Goal: Find specific page/section

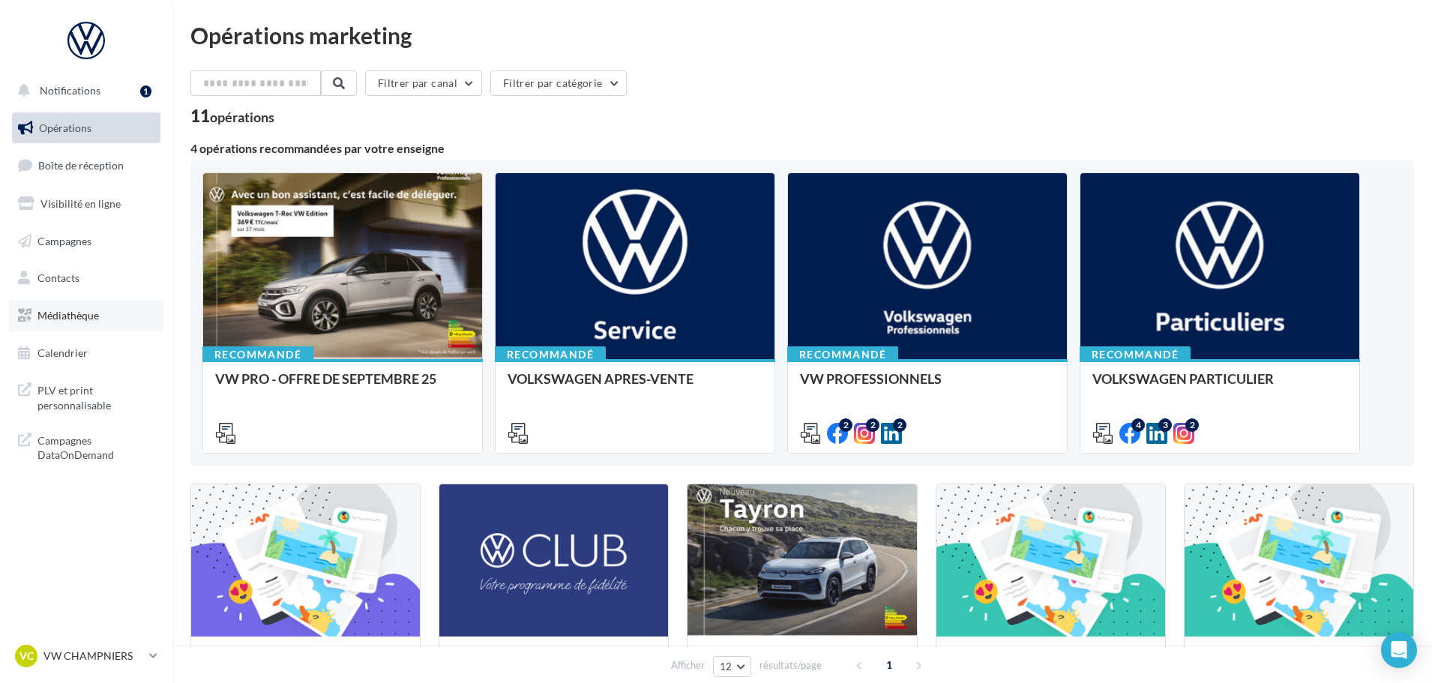
click at [91, 331] on link "Médiathèque" at bounding box center [86, 315] width 154 height 31
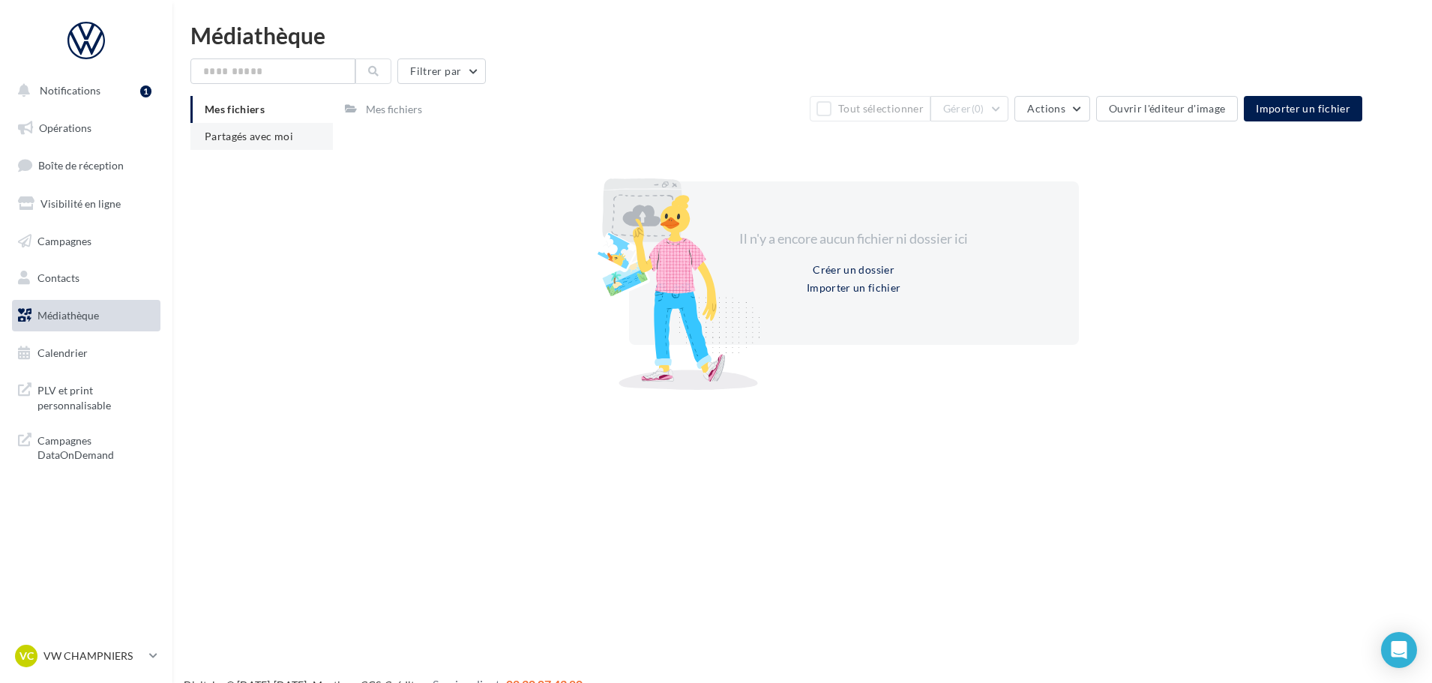
click at [270, 142] on span "Partagés avec moi" at bounding box center [249, 136] width 88 height 13
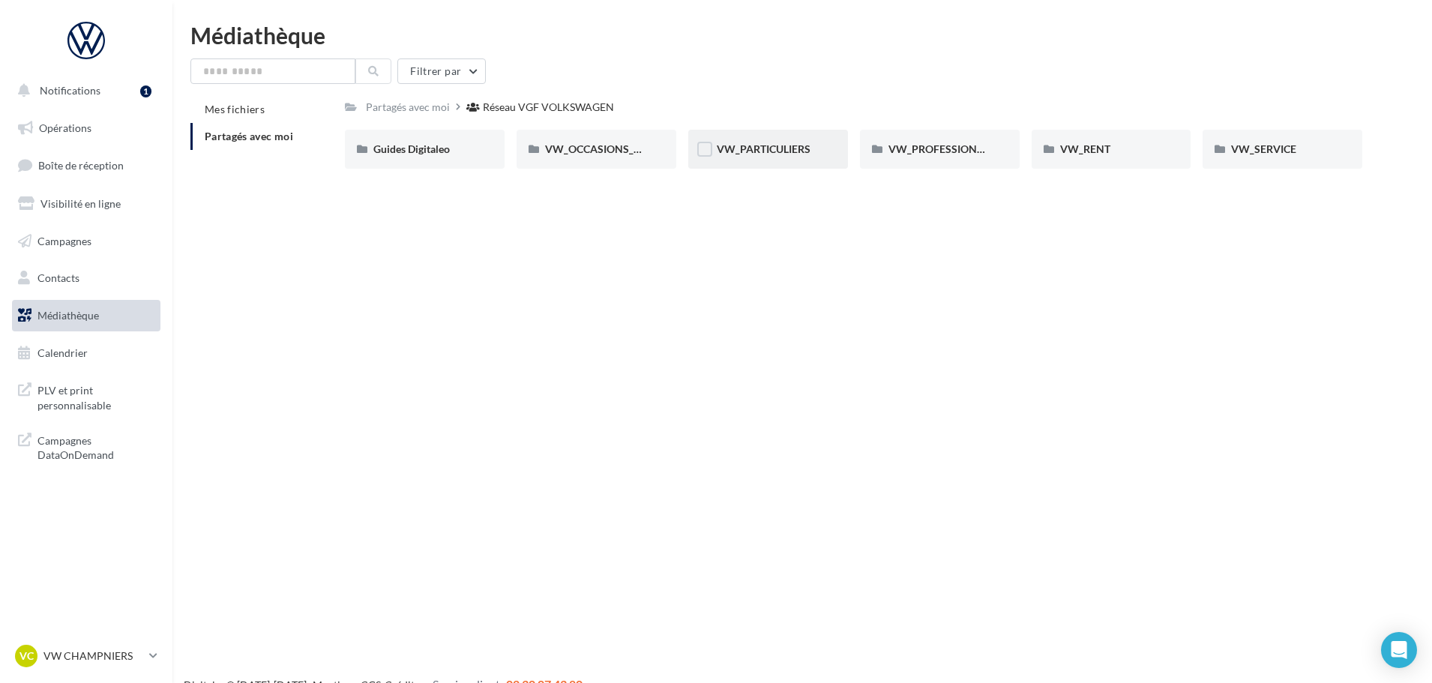
click at [814, 145] on div "VW_PARTICULIERS" at bounding box center [768, 149] width 103 height 15
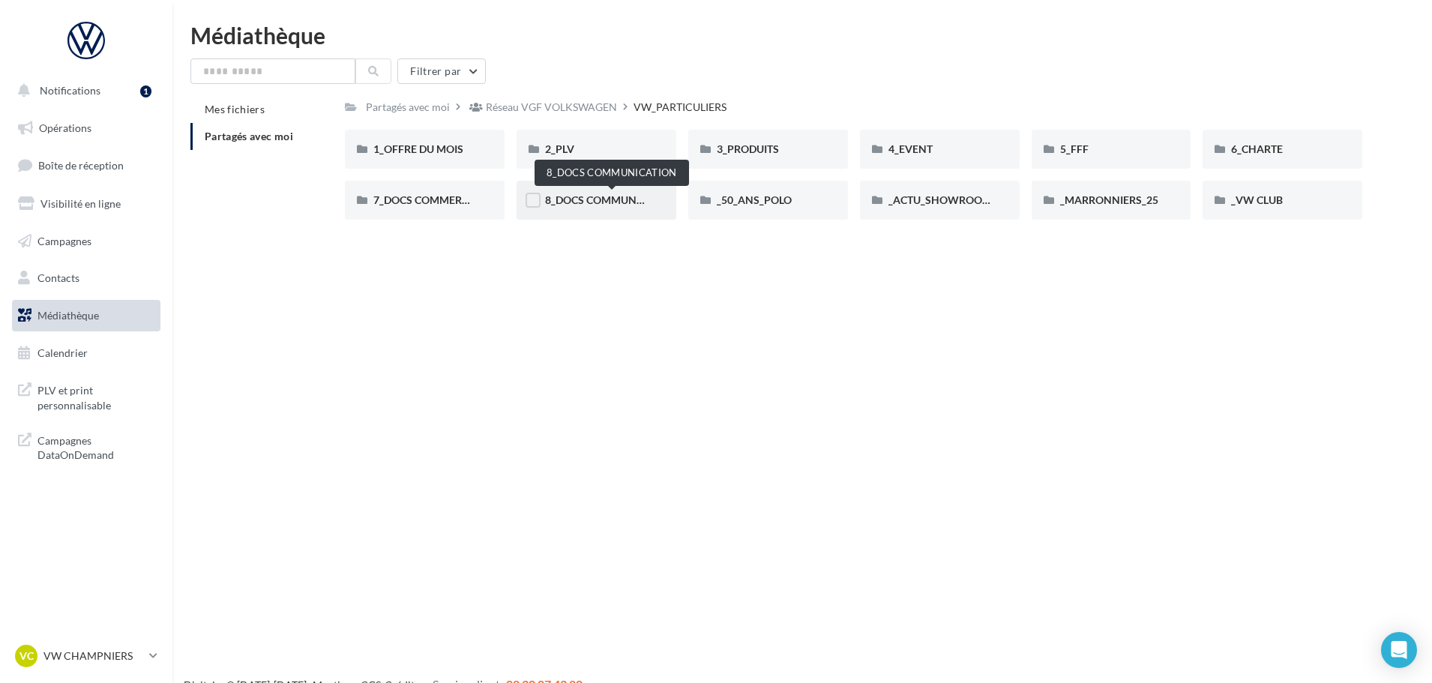
click at [616, 200] on span "8_DOCS COMMUNICATION" at bounding box center [611, 199] width 133 height 13
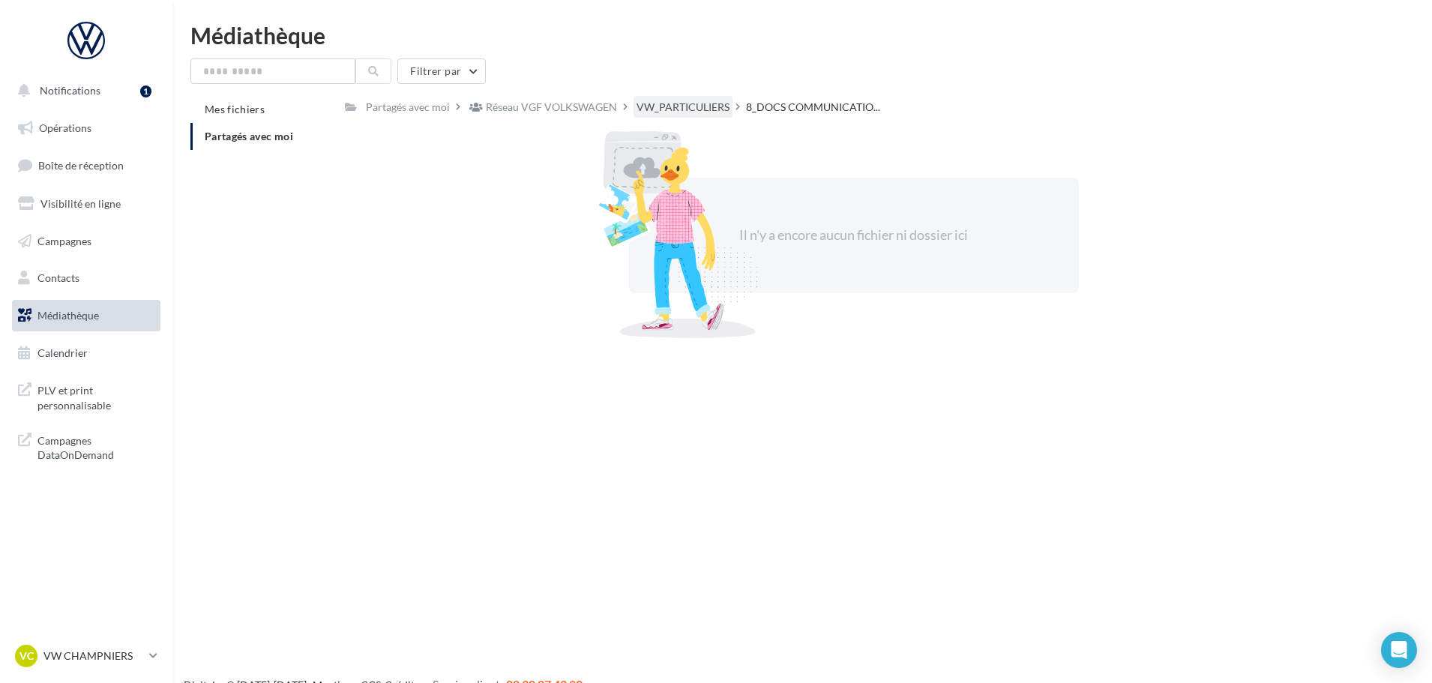
click at [685, 96] on div "VW_PARTICULIERS" at bounding box center [683, 107] width 99 height 22
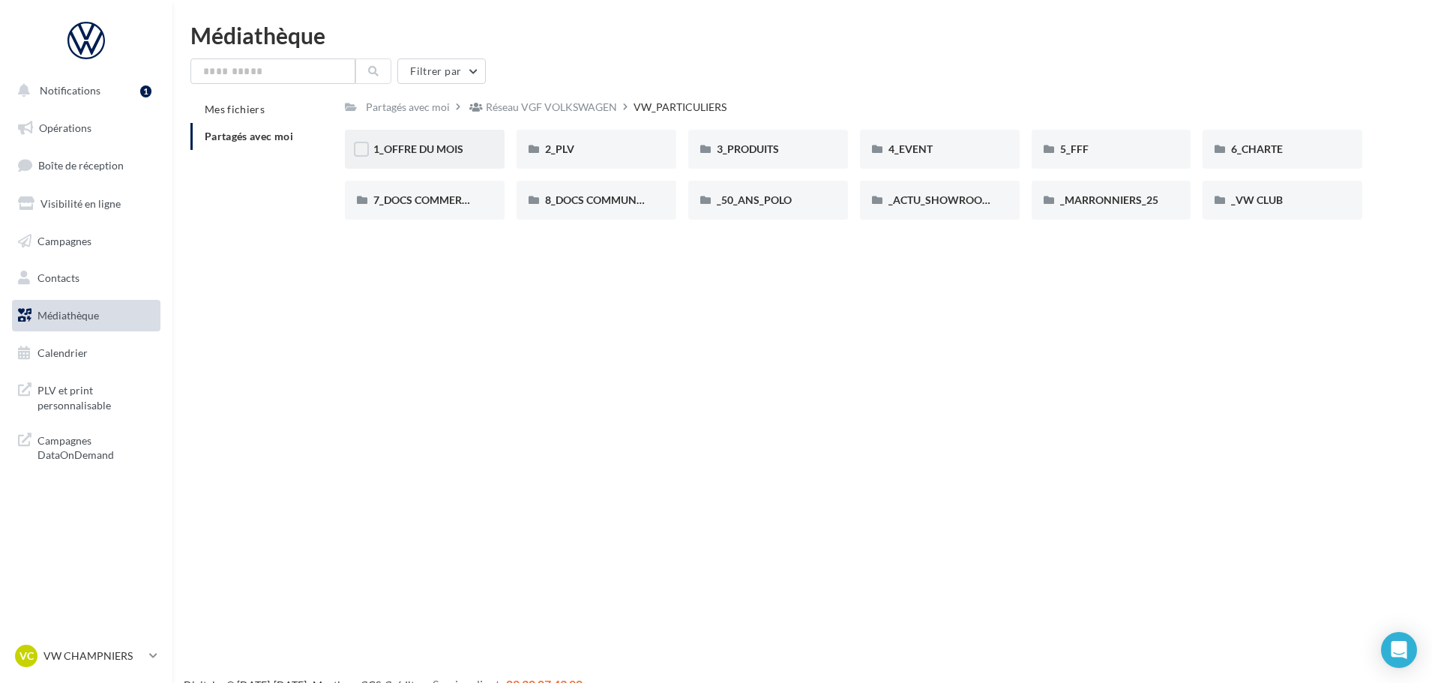
click at [403, 136] on div "1_OFFRE DU MOIS" at bounding box center [425, 149] width 160 height 39
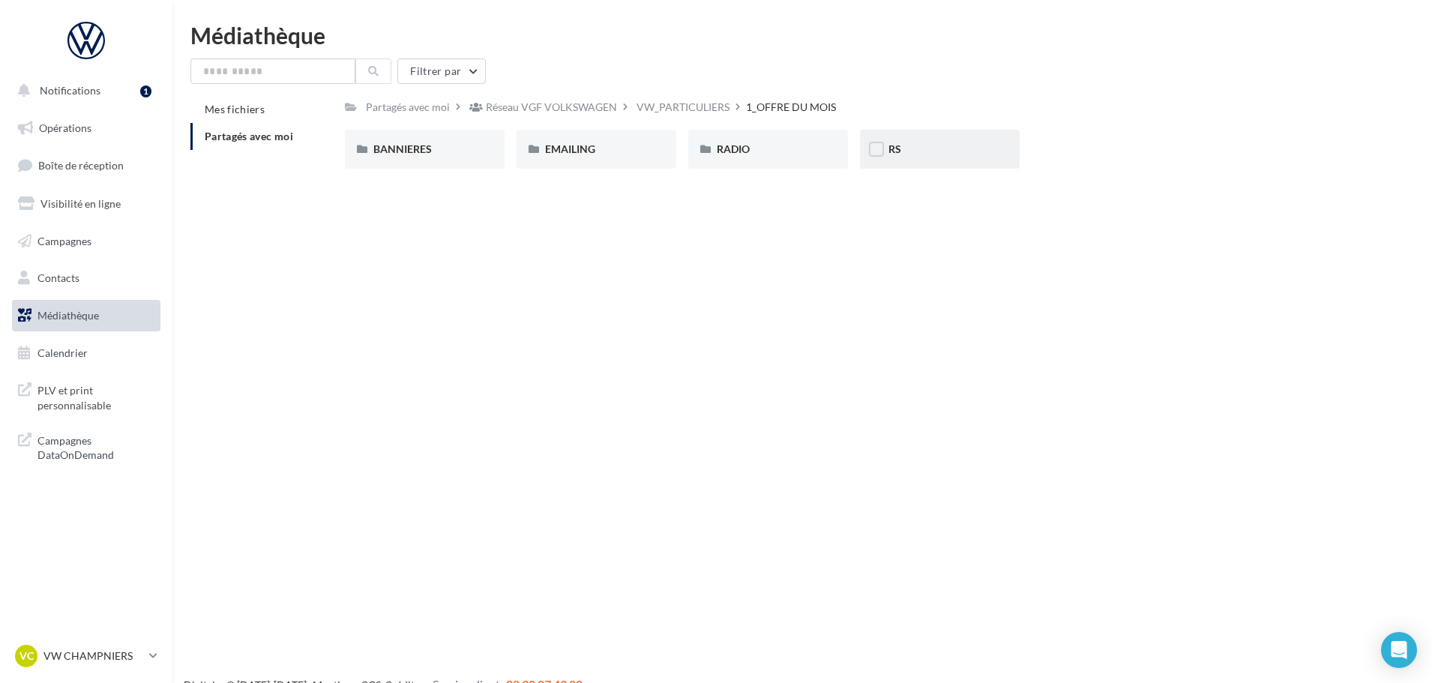
click at [929, 139] on div "RS" at bounding box center [940, 149] width 160 height 39
click at [409, 156] on div "AVEC INSTANT VW" at bounding box center [424, 149] width 103 height 15
click at [392, 142] on span "ID.3" at bounding box center [382, 148] width 19 height 13
